Goal: Check status: Check status

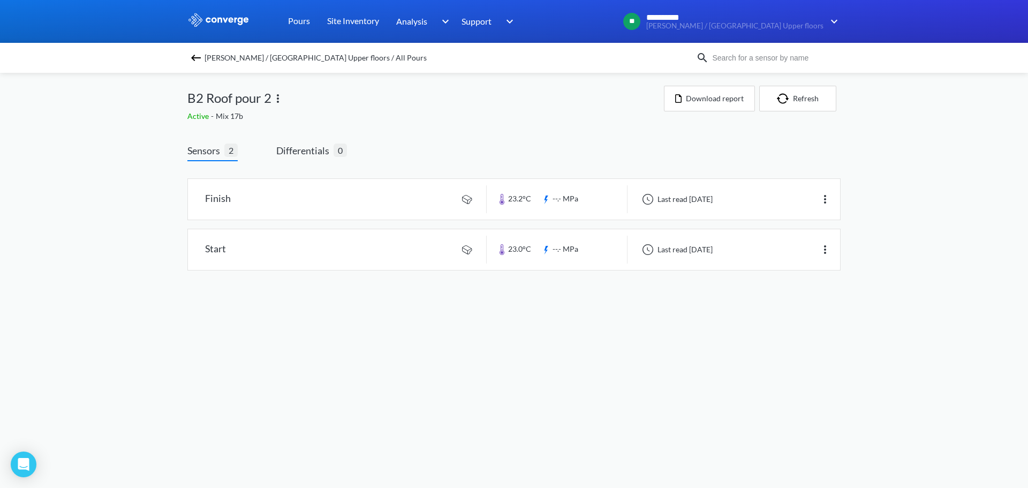
click at [196, 64] on div "[PERSON_NAME] / [GEOGRAPHIC_DATA] Upper floors / All Pours" at bounding box center [441, 57] width 509 height 15
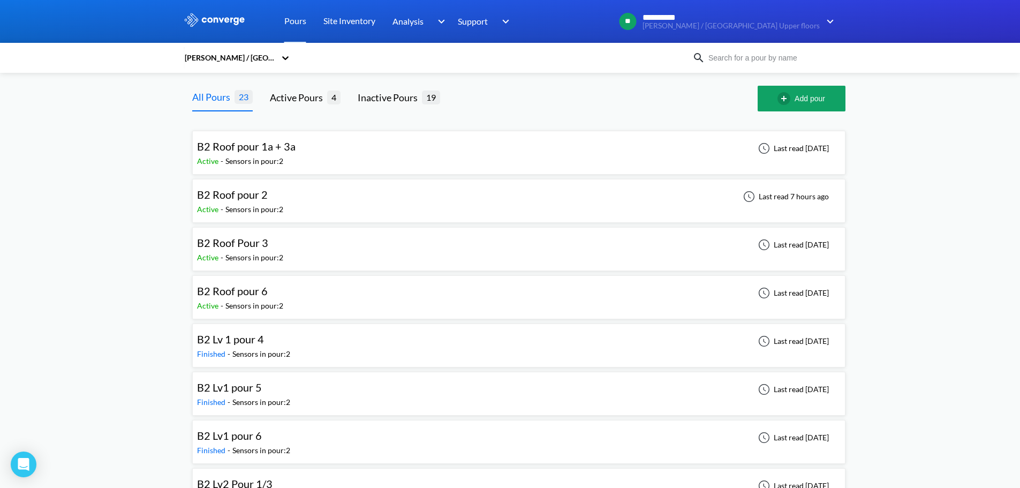
click at [268, 283] on div "B2 Roof pour 6" at bounding box center [240, 291] width 86 height 17
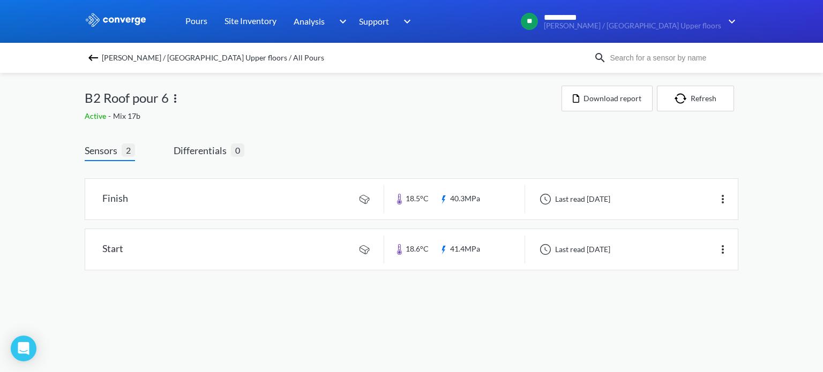
click at [93, 51] on img at bounding box center [93, 57] width 13 height 13
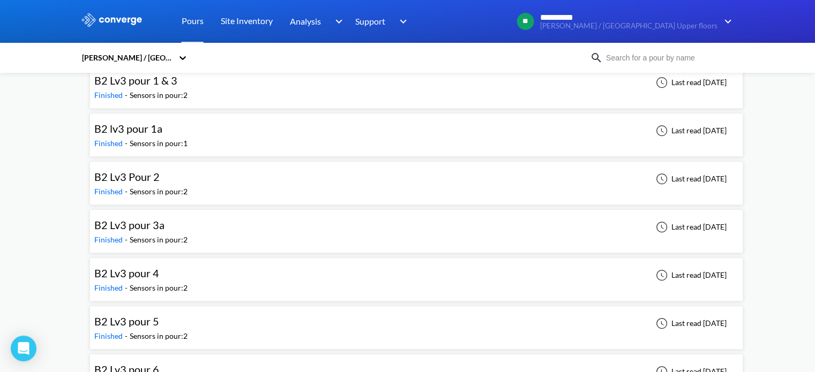
scroll to position [804, 0]
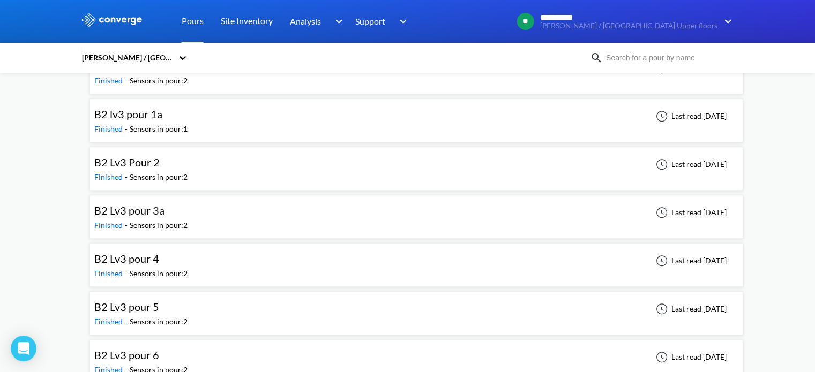
click at [144, 306] on span "B2 Lv3 pour 5" at bounding box center [126, 307] width 65 height 13
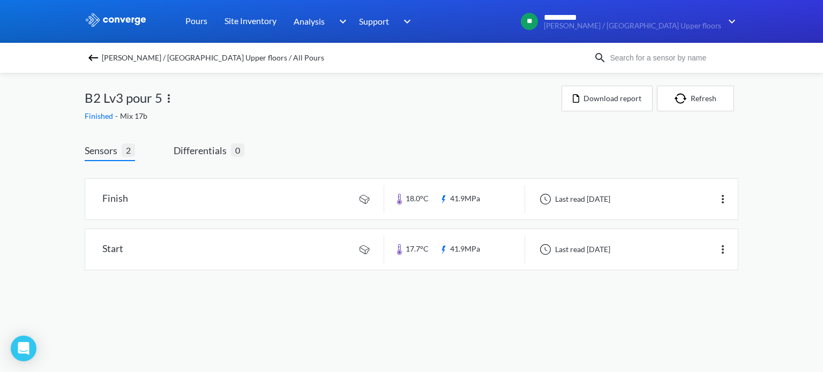
click at [96, 57] on img at bounding box center [93, 57] width 13 height 13
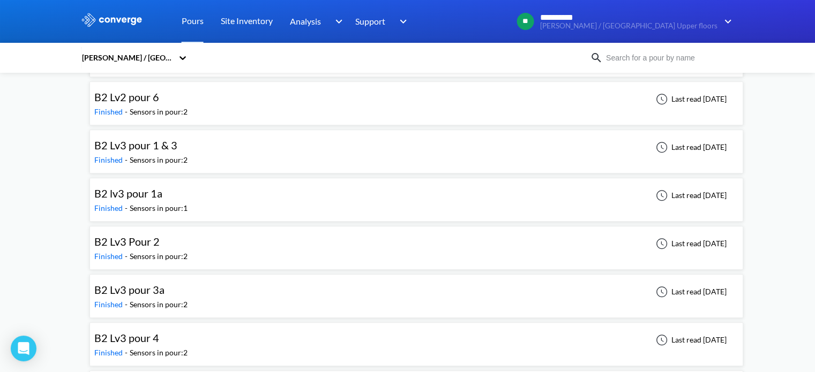
scroll to position [714, 0]
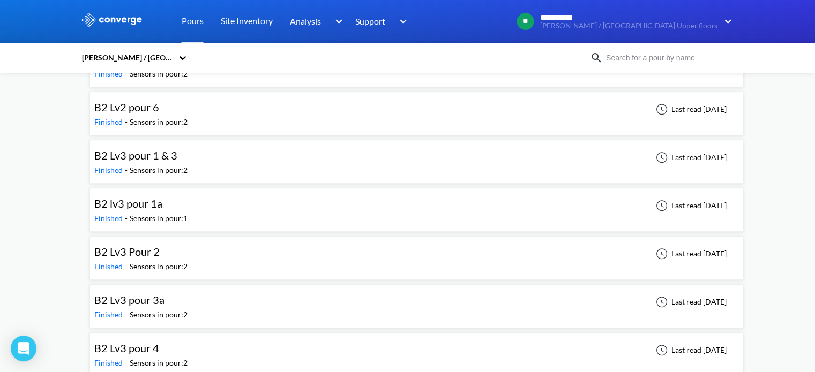
click at [202, 246] on div "B2 Lv3 Pour 2 Finished - Sensors in pour: 2 Last read [DATE]" at bounding box center [416, 258] width 644 height 34
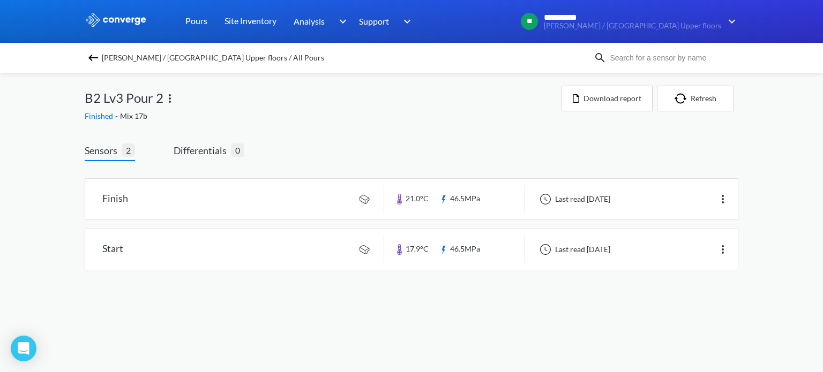
click at [96, 57] on img at bounding box center [93, 57] width 13 height 13
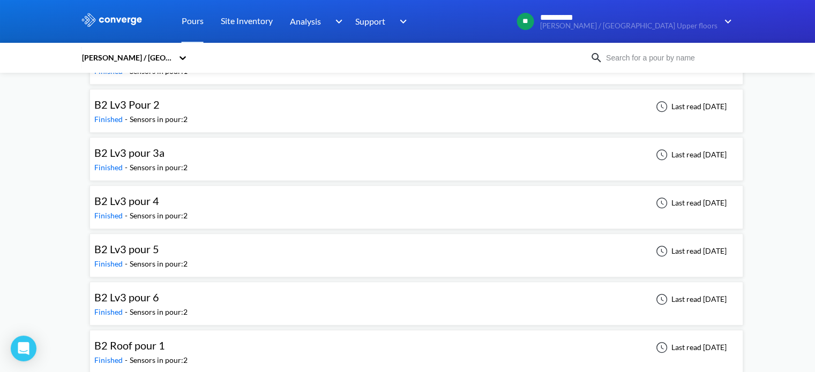
scroll to position [866, 0]
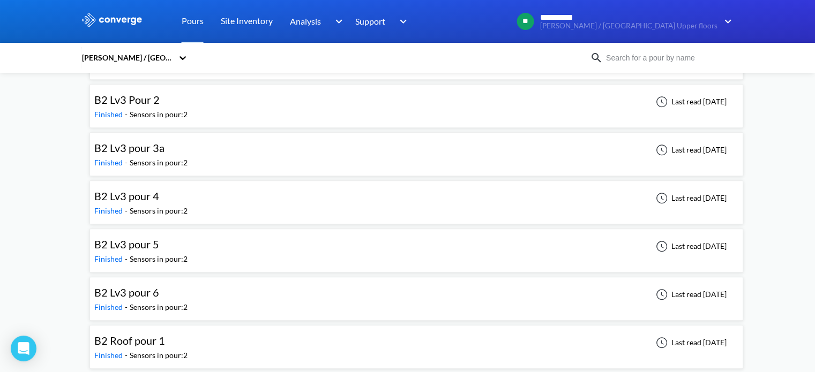
click at [177, 293] on div "B2 Lv3 pour 6" at bounding box center [140, 292] width 93 height 17
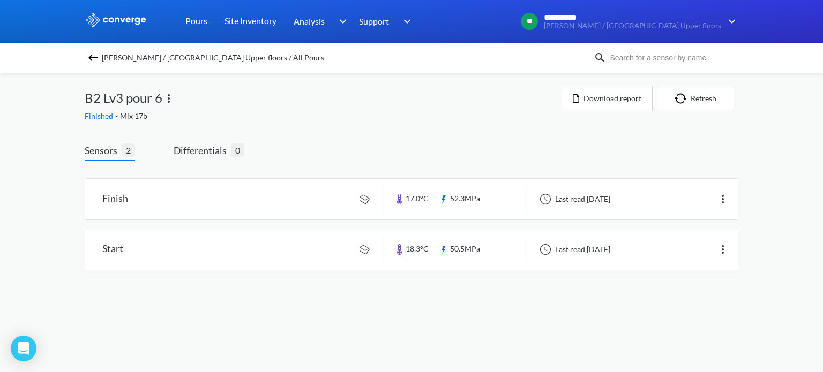
click at [114, 329] on body "**********" at bounding box center [411, 186] width 823 height 372
click at [85, 54] on div "[PERSON_NAME] / [GEOGRAPHIC_DATA] Upper floors / All Pours" at bounding box center [411, 58] width 823 height 30
click at [85, 54] on div "[PERSON_NAME] / [GEOGRAPHIC_DATA] Upper floors / All Pours" at bounding box center [339, 57] width 509 height 15
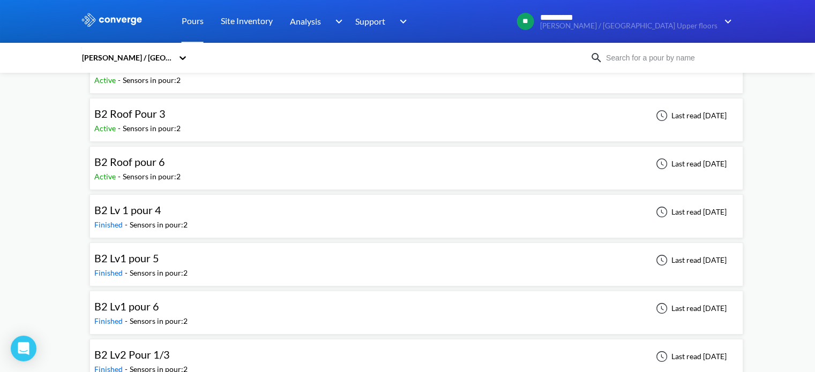
scroll to position [714, 0]
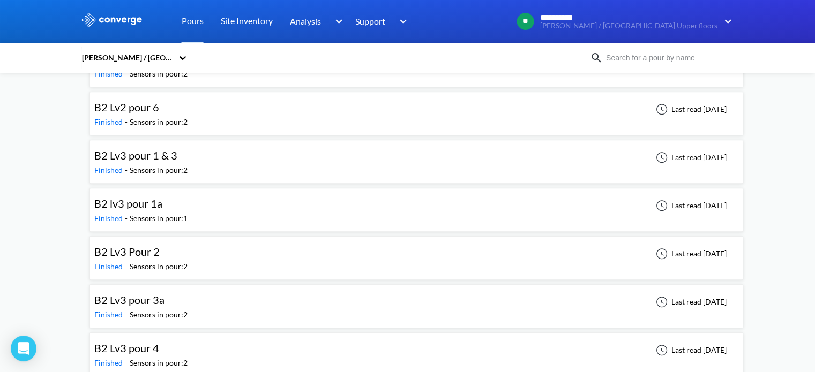
click at [194, 163] on div "B2 Lv3 pour 1 & 3 Finished - Sensors in pour: 2 Last read [DATE]" at bounding box center [416, 162] width 644 height 34
